Goal: Task Accomplishment & Management: Manage account settings

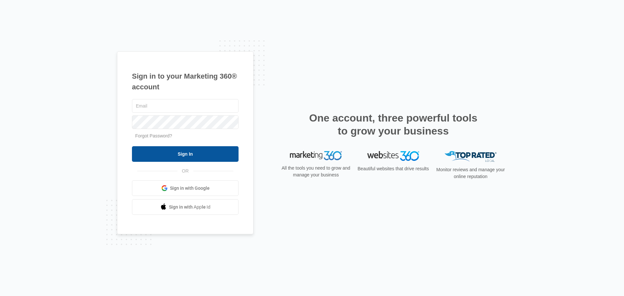
type input "[EMAIL_ADDRESS][DOMAIN_NAME]"
click at [205, 149] on input "Sign In" at bounding box center [185, 154] width 107 height 16
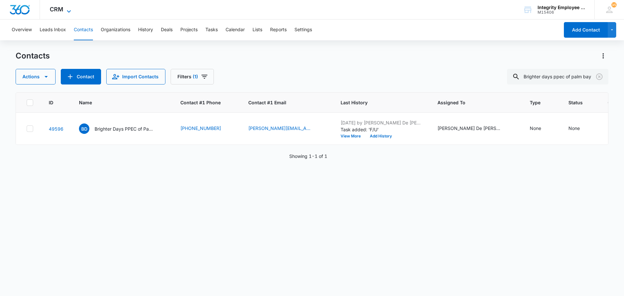
click at [66, 11] on icon at bounding box center [69, 11] width 8 height 8
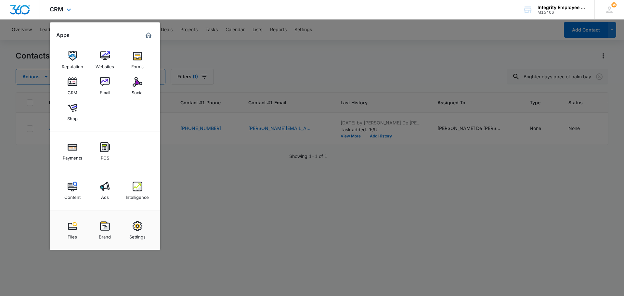
click at [104, 4] on div "CRM Apps Reputation Websites Forms CRM Email Social Shop Payments POS Content A…" at bounding box center [312, 9] width 624 height 19
click at [182, 273] on div at bounding box center [312, 148] width 624 height 296
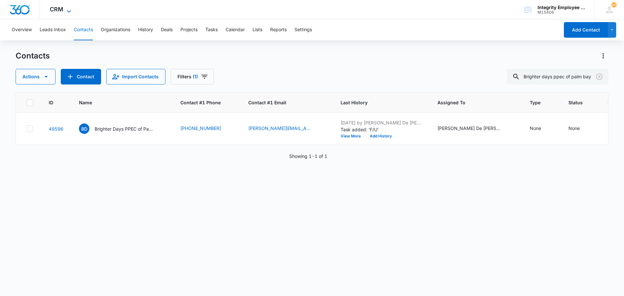
click at [53, 8] on span "CRM" at bounding box center [57, 9] width 14 height 7
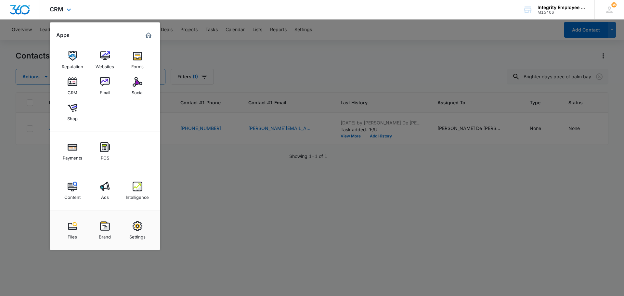
click at [94, 1] on div "CRM Apps Reputation Websites Forms CRM Email Social Shop Payments POS Content A…" at bounding box center [312, 9] width 624 height 19
click at [97, 4] on div "CRM Apps Reputation Websites Forms CRM Email Social Shop Payments POS Content A…" at bounding box center [312, 9] width 624 height 19
click at [73, 83] on img at bounding box center [73, 82] width 10 height 10
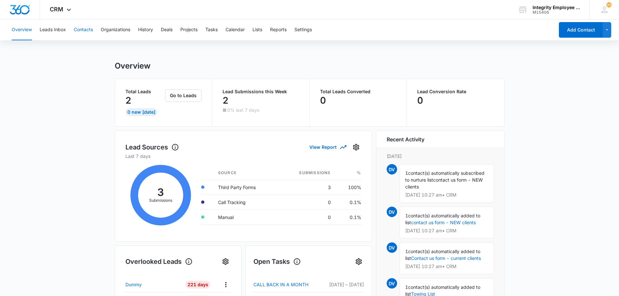
click at [88, 29] on button "Contacts" at bounding box center [83, 29] width 19 height 21
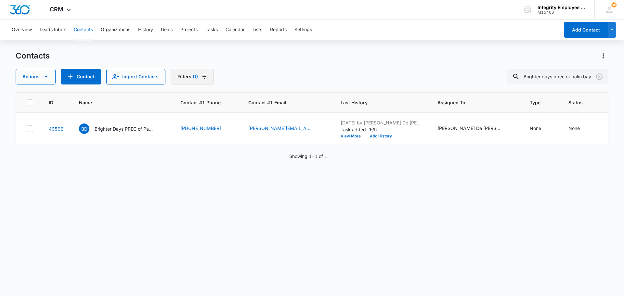
click at [185, 80] on button "Filters (1)" at bounding box center [192, 77] width 43 height 16
click at [186, 102] on p "Assigned To" at bounding box center [190, 100] width 26 height 7
click at [247, 101] on icon "Show Assigned To filters" at bounding box center [247, 100] width 2 height 3
click at [298, 184] on div "ID Name Contact #1 Phone Contact #1 Email Last History Assigned To Type Status …" at bounding box center [312, 189] width 593 height 195
click at [599, 77] on icon "Clear" at bounding box center [599, 76] width 6 height 6
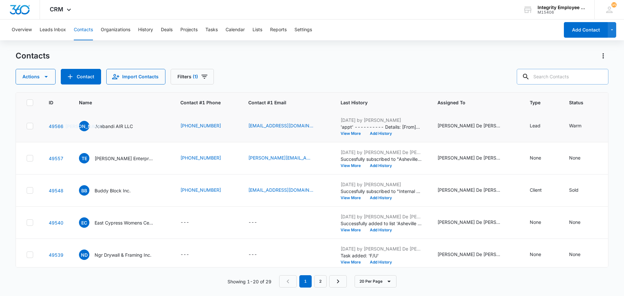
scroll to position [227, 0]
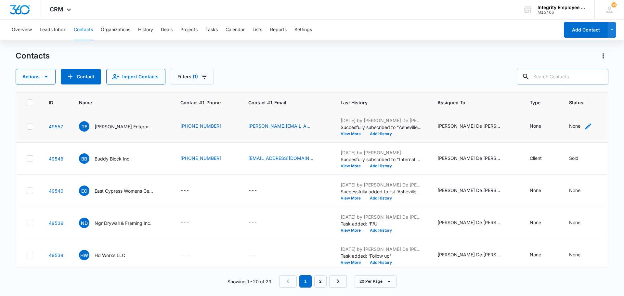
click at [578, 130] on div "None" at bounding box center [580, 126] width 23 height 8
click at [590, 83] on div "Contact Status" at bounding box center [571, 85] width 46 height 15
click at [576, 118] on div "Cold" at bounding box center [576, 119] width 43 height 7
click at [483, 166] on td "[PERSON_NAME] De [PERSON_NAME], [PERSON_NAME]" at bounding box center [475, 159] width 92 height 32
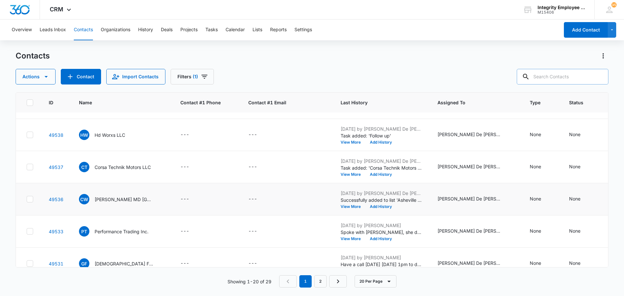
scroll to position [357, 0]
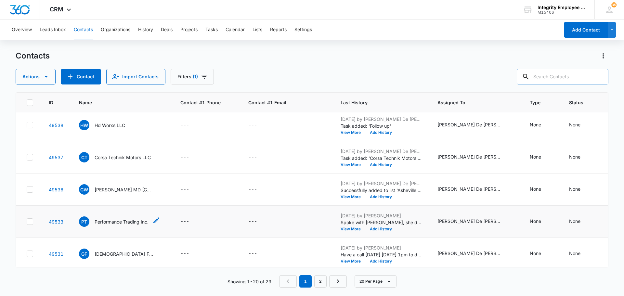
click at [118, 223] on p "Performance Trading Inc." at bounding box center [122, 221] width 54 height 7
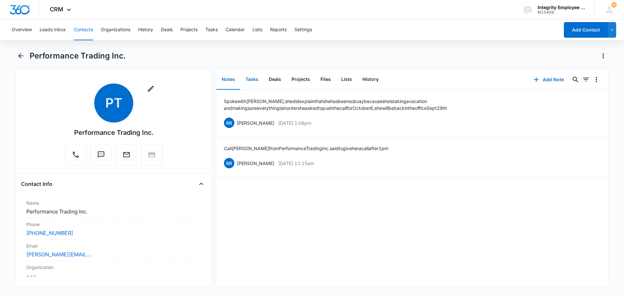
click at [247, 79] on button "Tasks" at bounding box center [251, 80] width 23 height 20
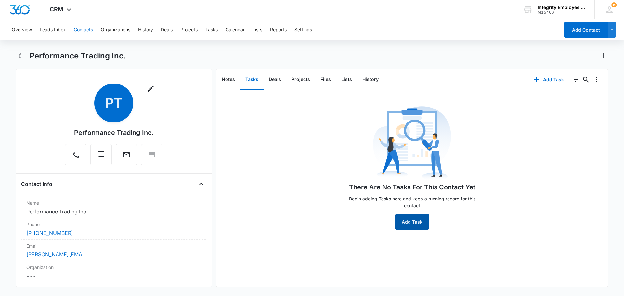
drag, startPoint x: 410, startPoint y: 215, endPoint x: 409, endPoint y: 219, distance: 4.1
click at [409, 219] on button "Add Task" at bounding box center [412, 222] width 34 height 16
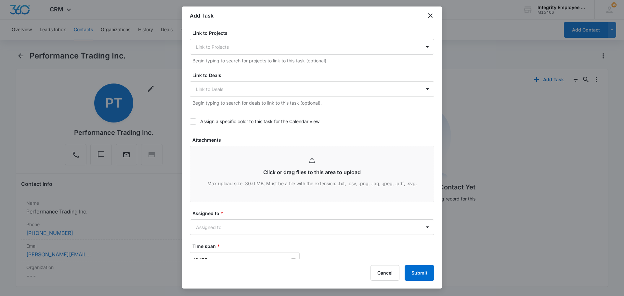
scroll to position [260, 0]
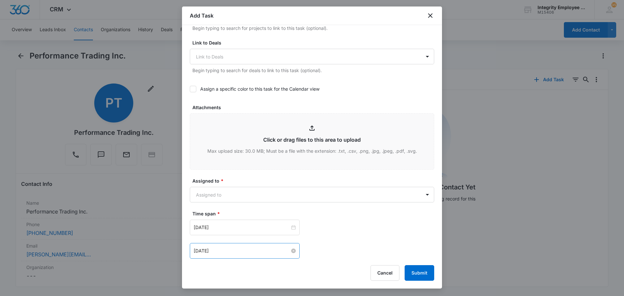
click at [237, 247] on input "[DATE]" at bounding box center [242, 250] width 96 height 7
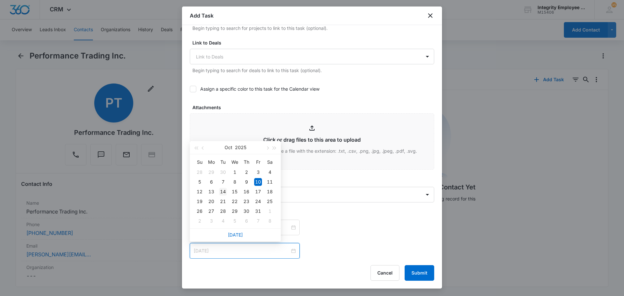
type input "[DATE]"
click at [227, 192] on td "14" at bounding box center [223, 192] width 12 height 10
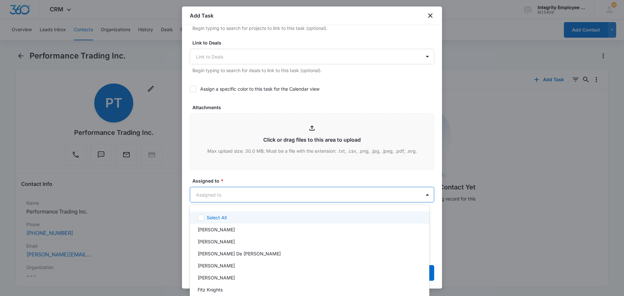
drag, startPoint x: 210, startPoint y: 190, endPoint x: 207, endPoint y: 195, distance: 5.4
click at [208, 195] on body "CRM Apps Reputation Websites Forms CRM Email Social Shop Payments POS Content A…" at bounding box center [312, 148] width 624 height 296
click at [391, 170] on div at bounding box center [312, 148] width 624 height 296
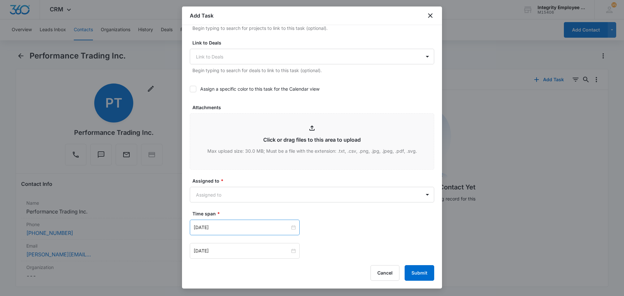
click at [266, 232] on div "[DATE]" at bounding box center [245, 228] width 110 height 16
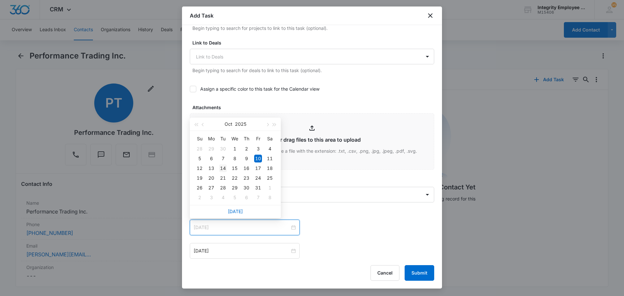
type input "[DATE]"
click at [226, 173] on td "14" at bounding box center [223, 168] width 12 height 10
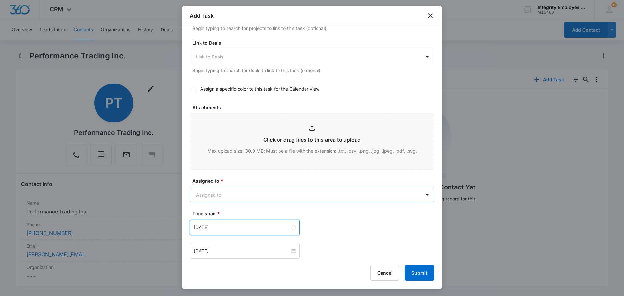
click at [292, 209] on body "CRM Apps Reputation Websites Forms CRM Email Social Shop Payments POS Content A…" at bounding box center [312, 148] width 624 height 296
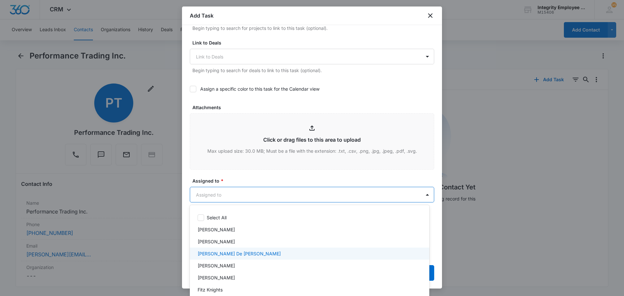
click at [401, 251] on div "[PERSON_NAME] De [PERSON_NAME]" at bounding box center [309, 253] width 223 height 7
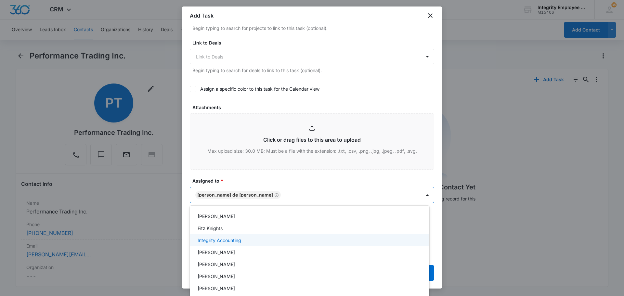
scroll to position [96, 0]
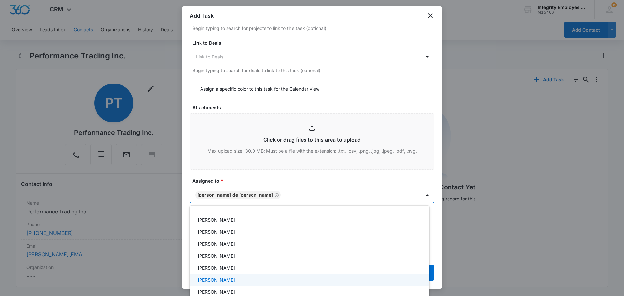
click at [347, 278] on div "[PERSON_NAME]" at bounding box center [309, 279] width 223 height 7
click at [506, 240] on div at bounding box center [312, 148] width 624 height 296
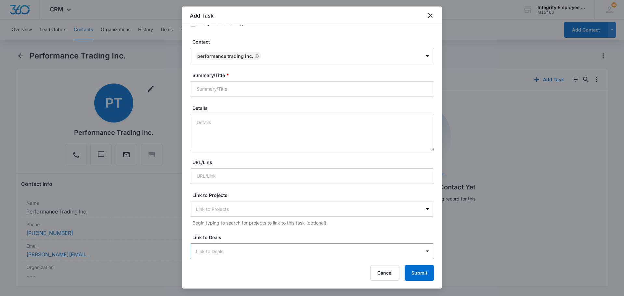
scroll to position [65, 0]
click at [220, 93] on input "Summary/Title *" at bounding box center [312, 90] width 244 height 16
type input "sql"
click at [239, 121] on textarea "Details" at bounding box center [312, 132] width 244 height 37
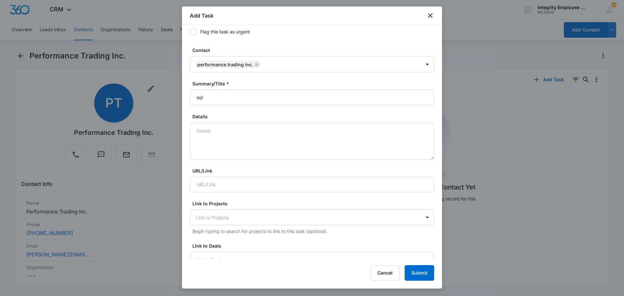
scroll to position [97, 0]
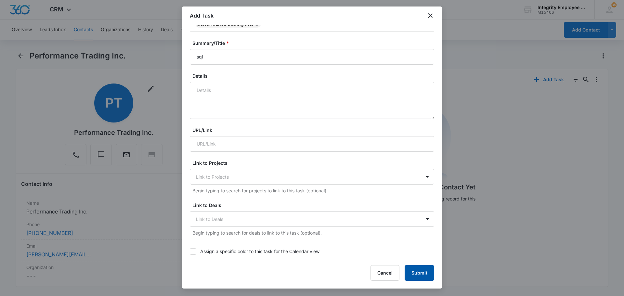
click at [417, 274] on button "Submit" at bounding box center [419, 273] width 30 height 16
